Goal: Find specific page/section: Find specific page/section

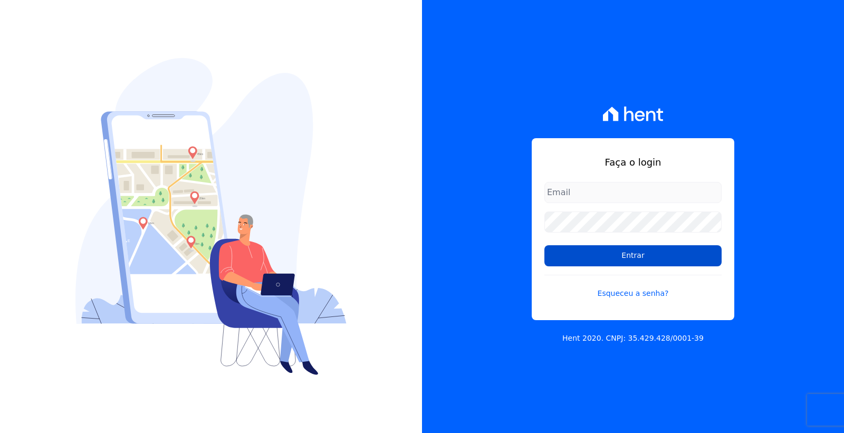
type input "cobranca@loulycaixe.com.br"
click at [639, 256] on input "Entrar" at bounding box center [632, 255] width 177 height 21
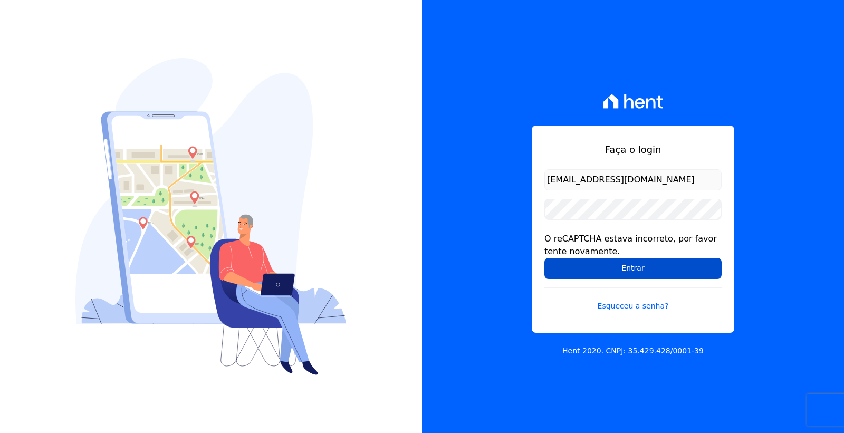
click at [604, 270] on input "Entrar" at bounding box center [632, 268] width 177 height 21
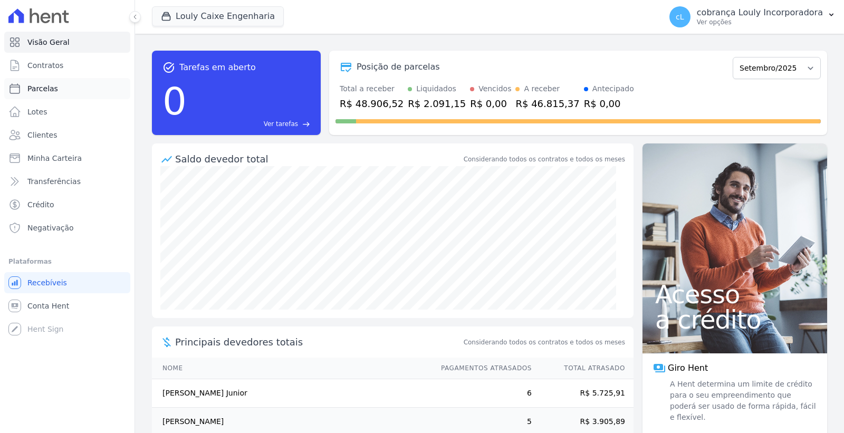
click at [60, 91] on link "Parcelas" at bounding box center [67, 88] width 126 height 21
select select
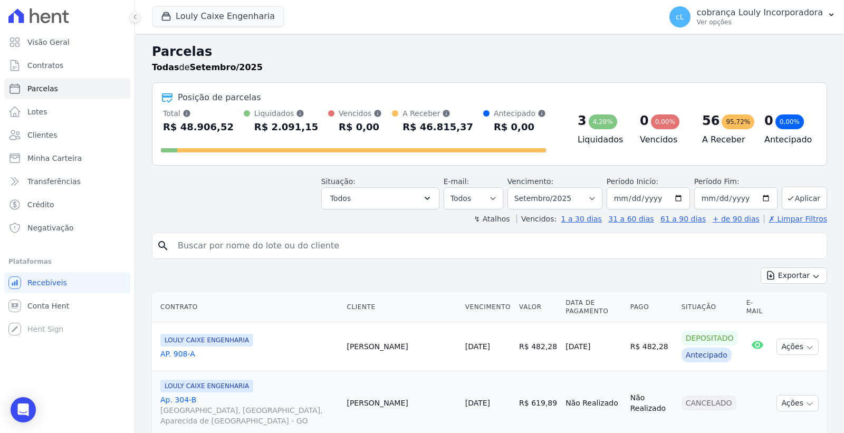
drag, startPoint x: 252, startPoint y: 247, endPoint x: 240, endPoint y: 246, distance: 11.1
click at [252, 247] on input "search" at bounding box center [496, 245] width 651 height 21
paste input "DASDORES [DEMOGRAPHIC_DATA][PERSON_NAME]"
type input "DASDORES [DEMOGRAPHIC_DATA][PERSON_NAME]"
select select
